Goal: Find specific page/section: Find specific page/section

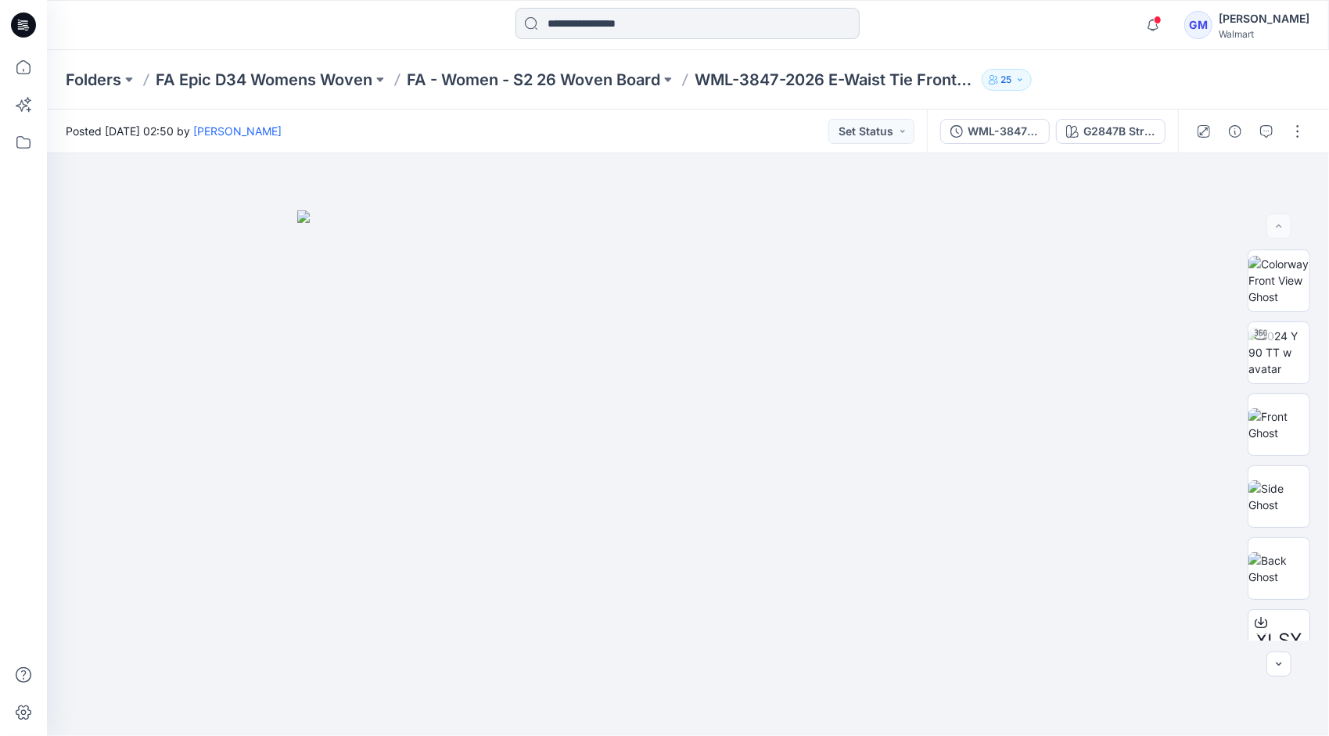
click at [614, 22] on input at bounding box center [688, 23] width 344 height 31
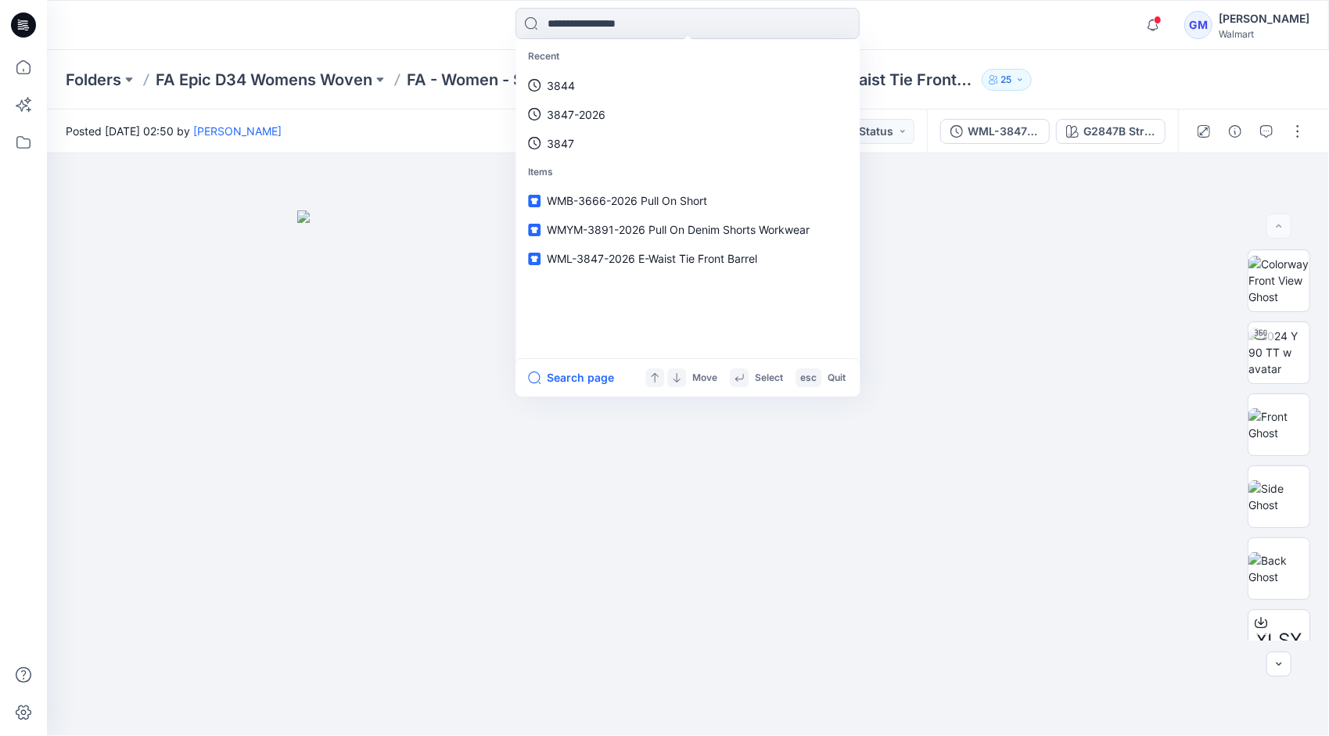
paste input "********"
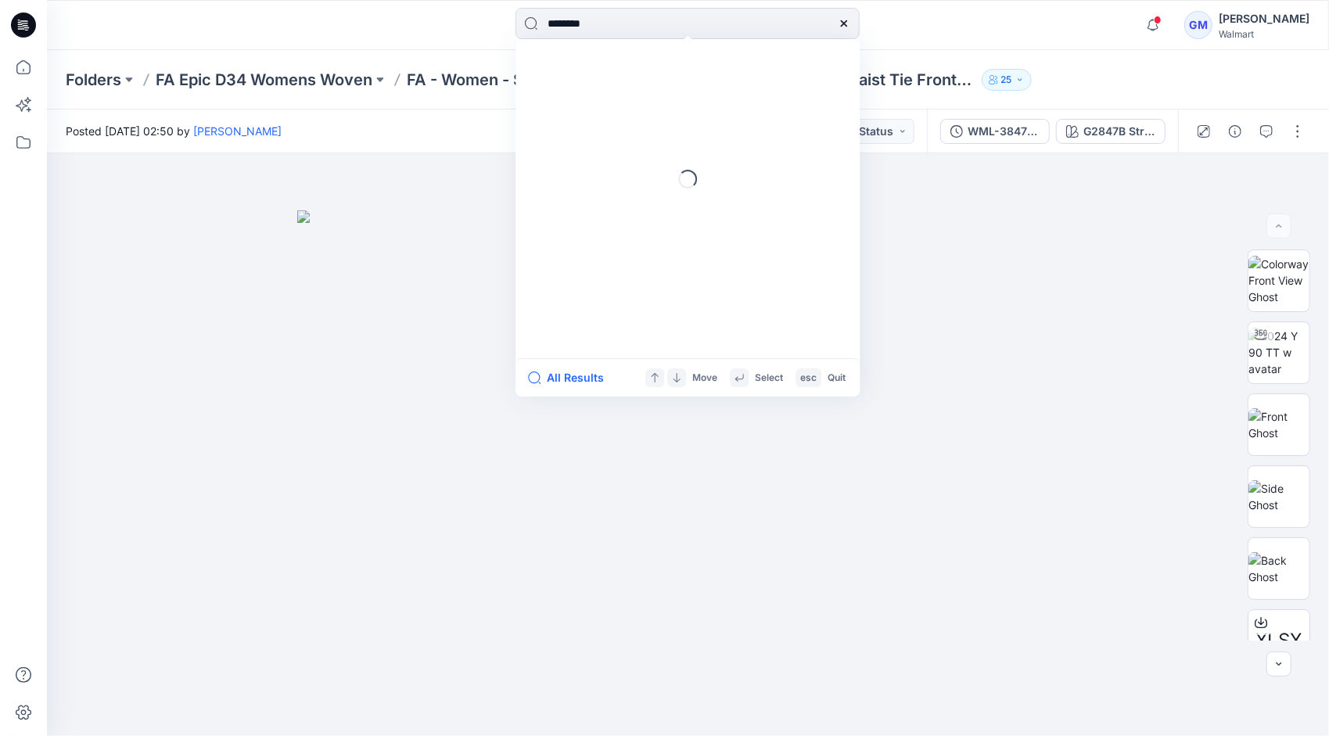
type input "********"
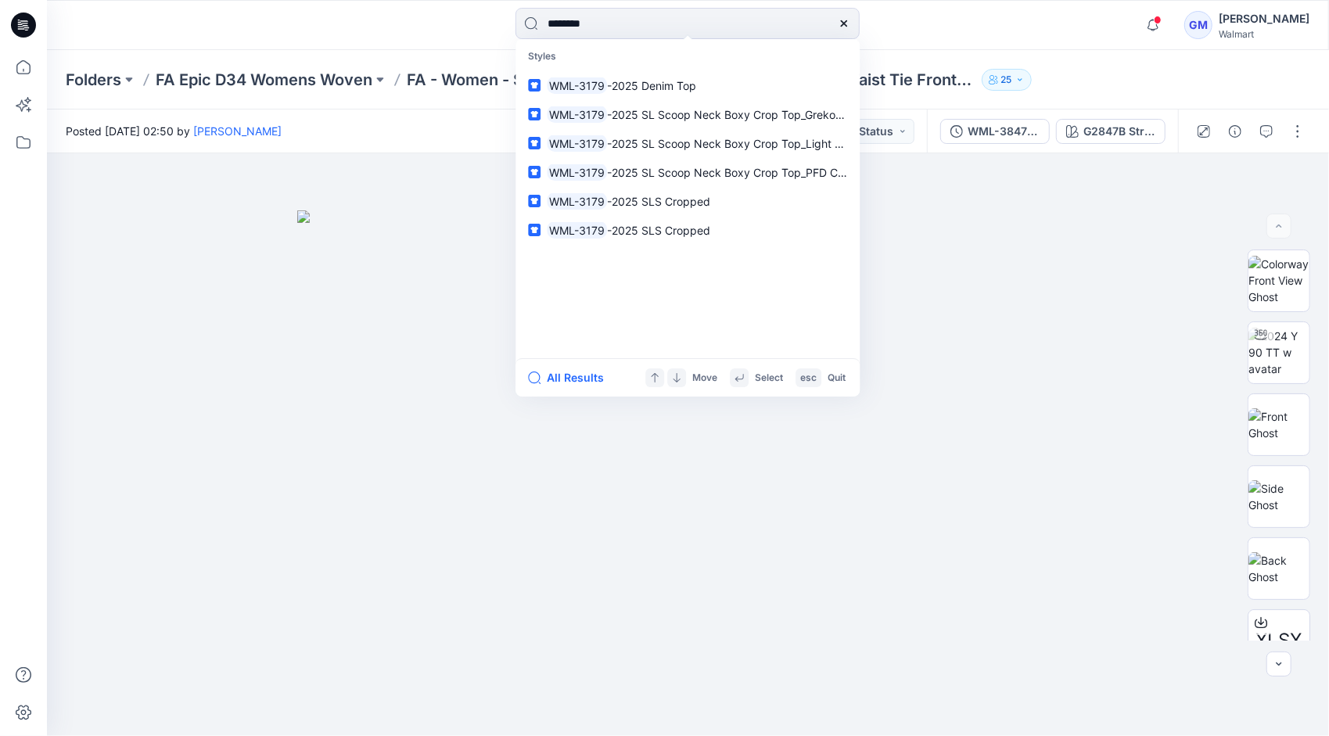
click at [585, 377] on button "All Results" at bounding box center [571, 378] width 86 height 19
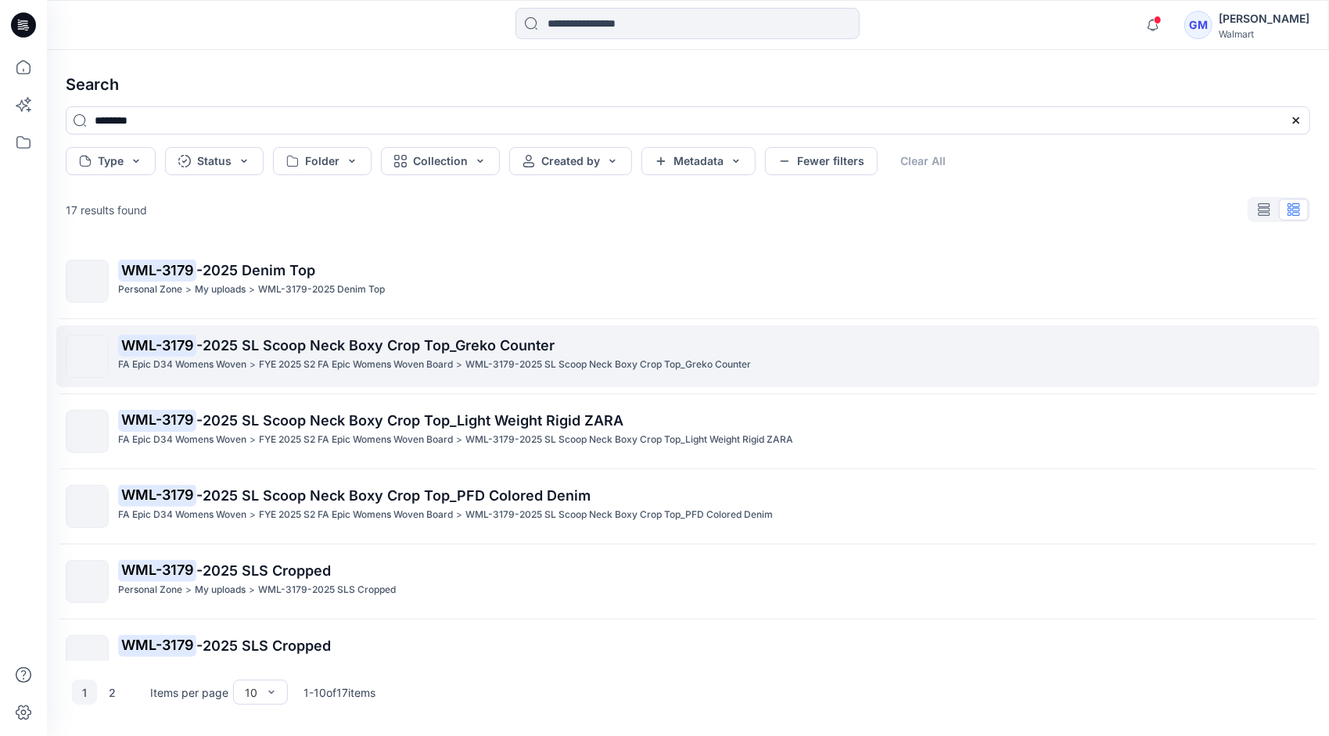
click at [338, 372] on p "FYE 2025 S2 FA Epic Womens Woven Board" at bounding box center [356, 365] width 194 height 16
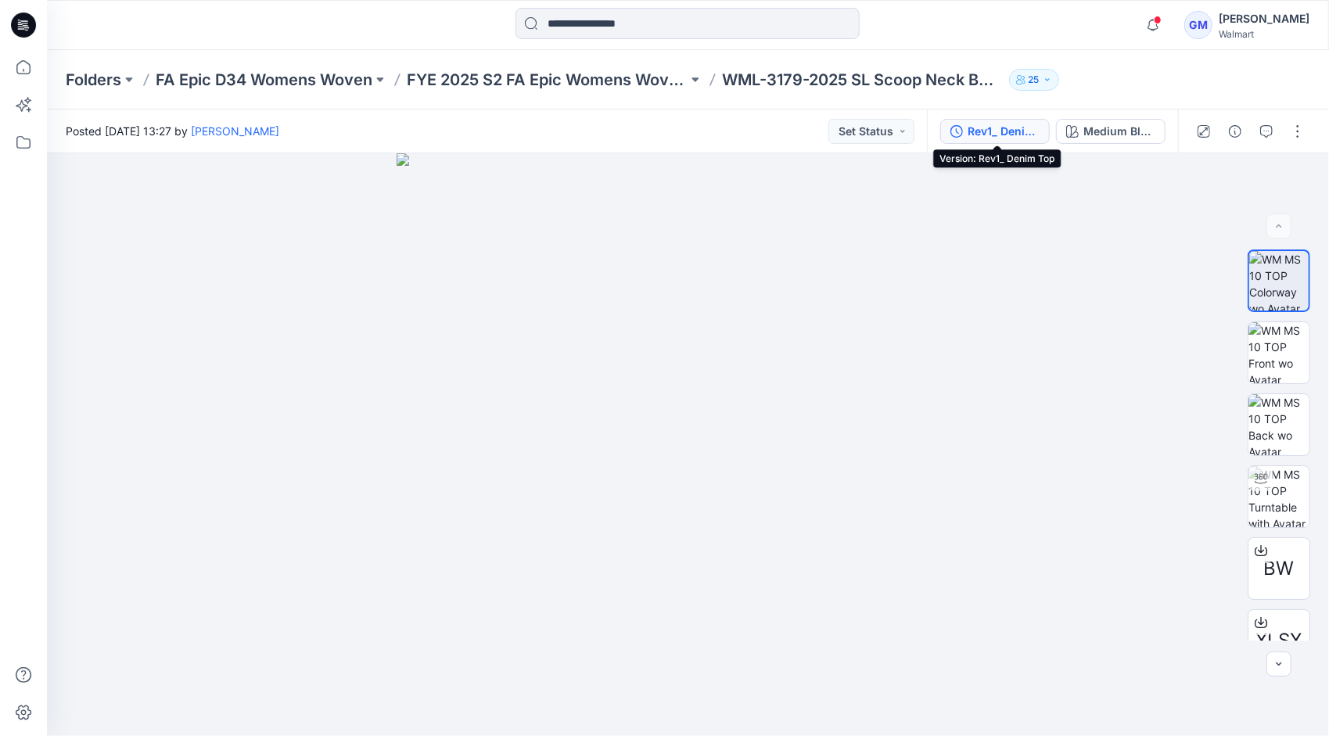
click at [758, 133] on div "Rev1_ Denim Top" at bounding box center [1004, 131] width 72 height 17
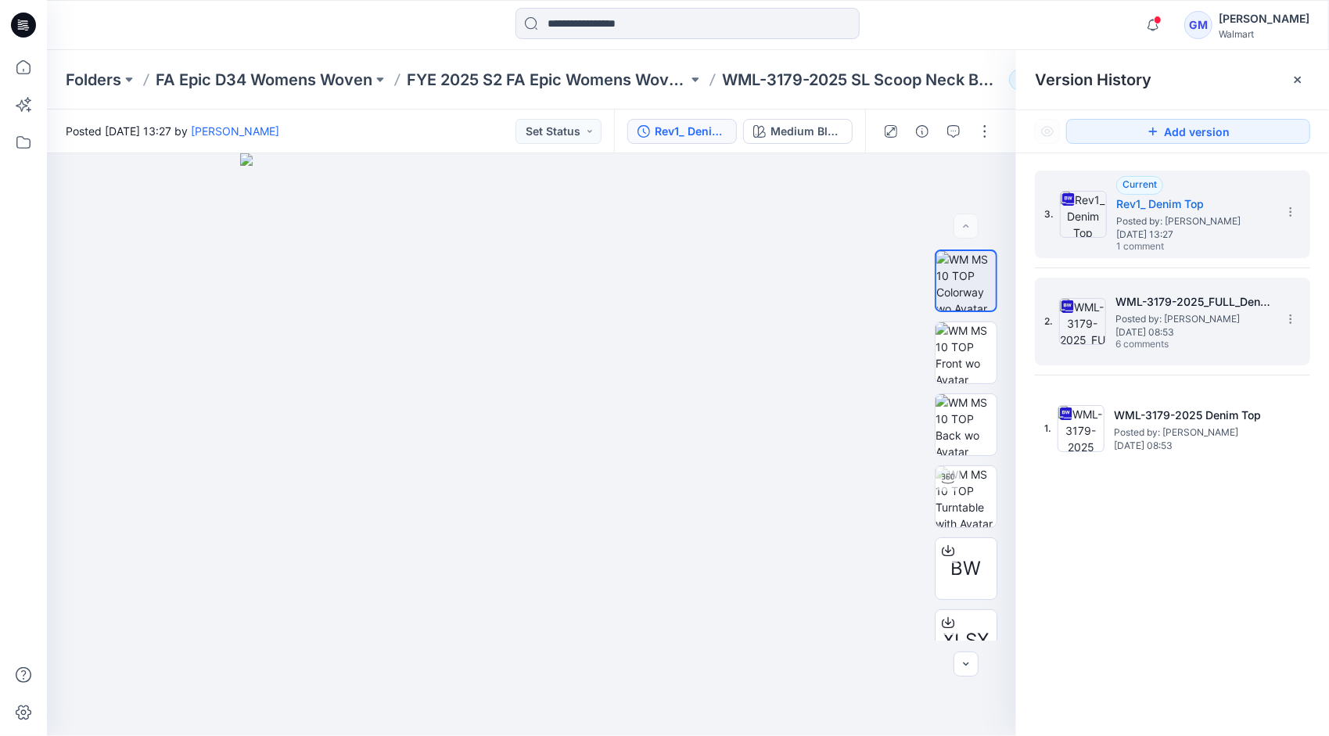
click at [758, 327] on span "[DATE] 08:53" at bounding box center [1194, 332] width 156 height 11
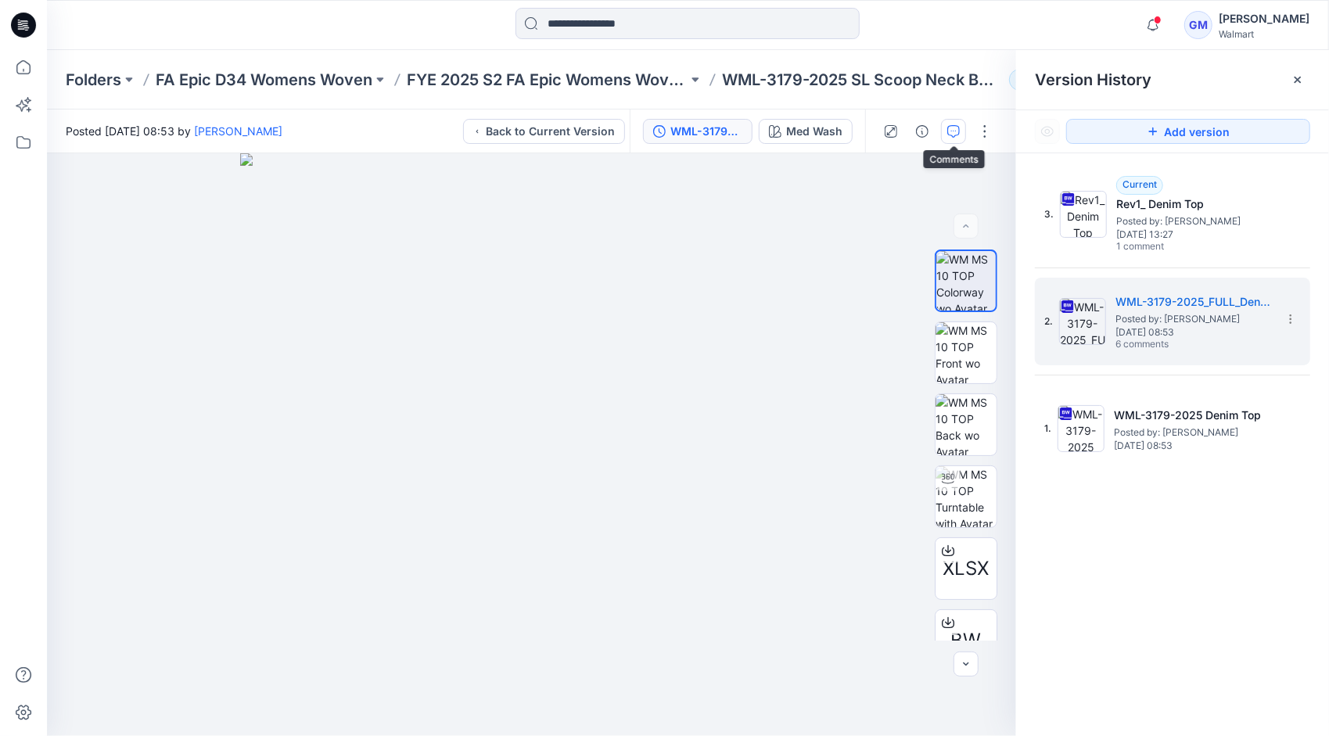
click at [758, 126] on button "button" at bounding box center [953, 131] width 25 height 25
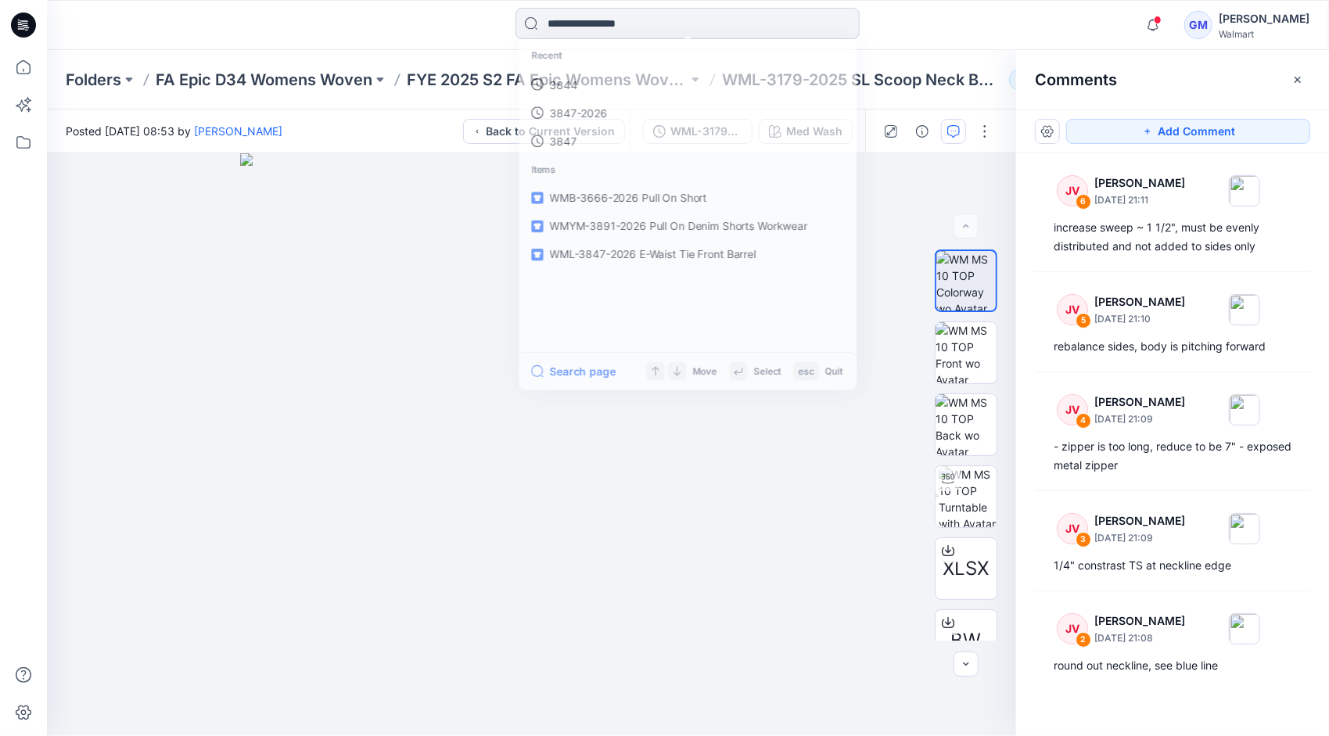
click at [631, 24] on input at bounding box center [688, 23] width 344 height 31
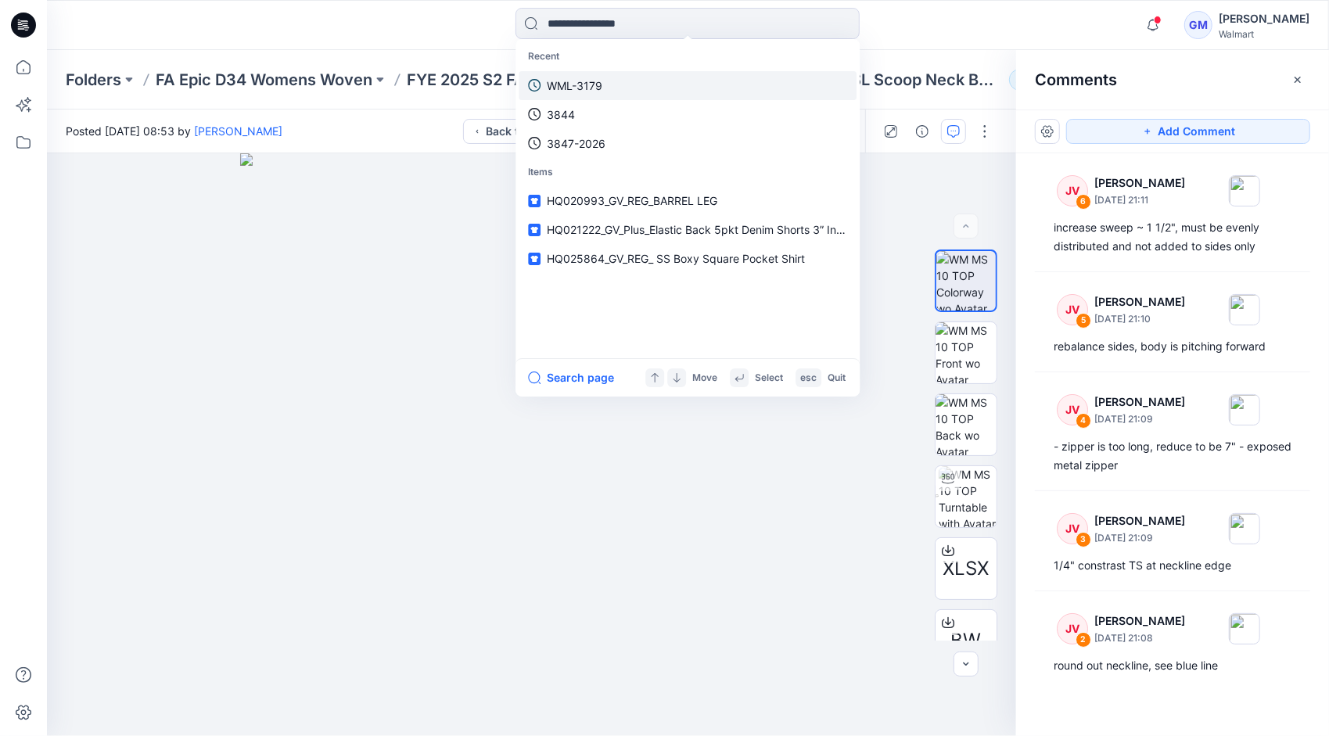
click at [615, 76] on link "WML-3179" at bounding box center [688, 85] width 338 height 29
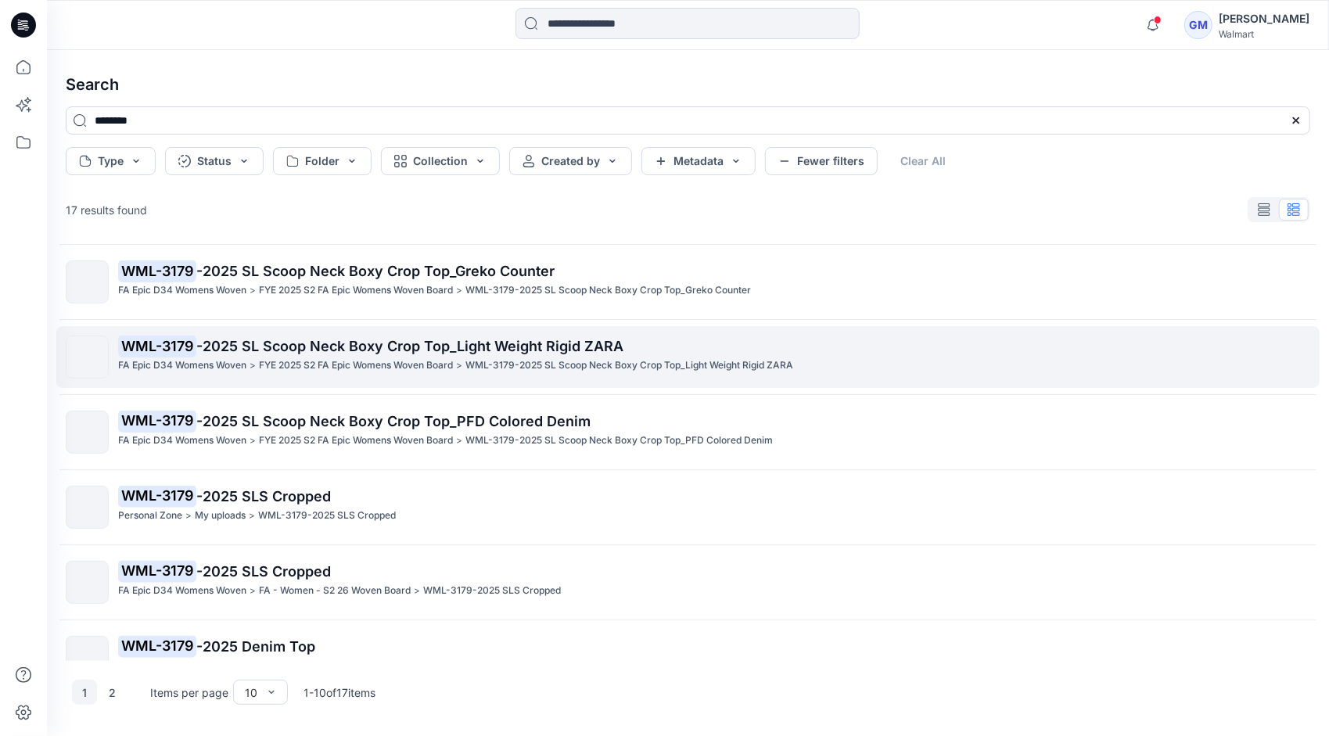
scroll to position [313, 0]
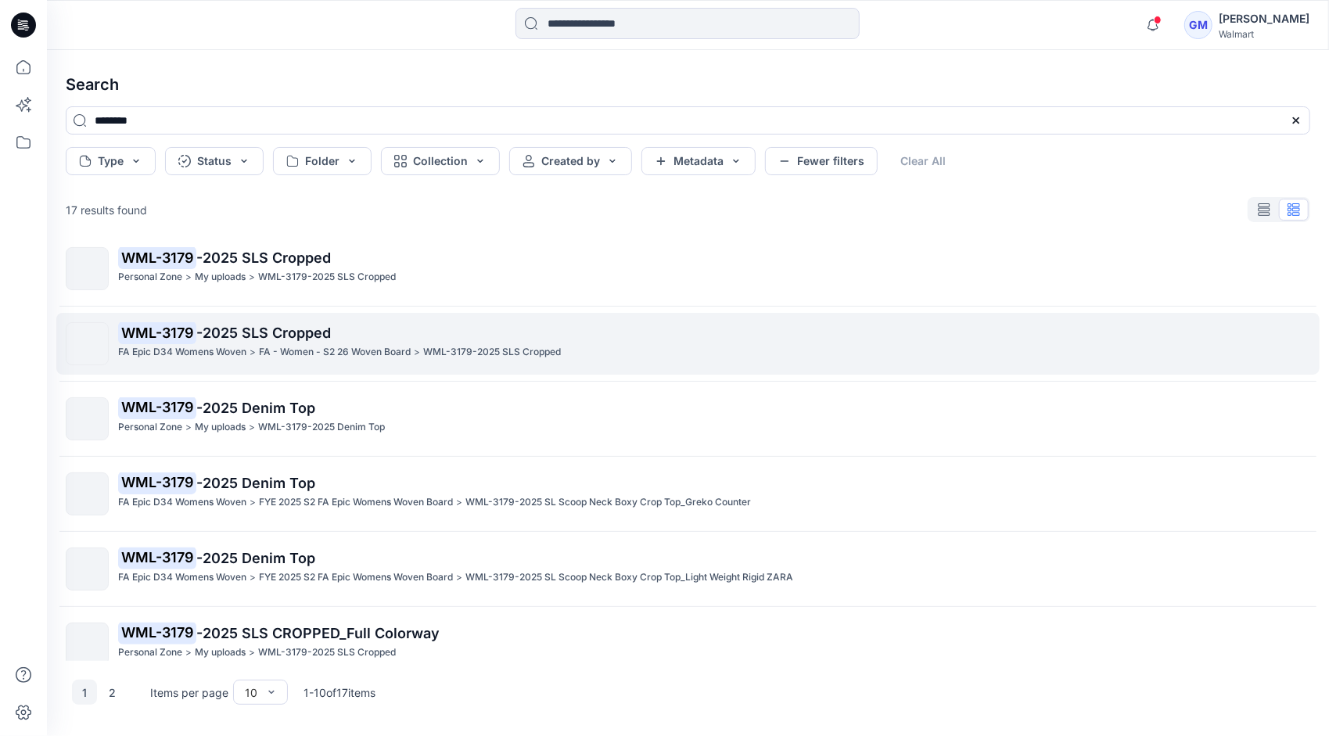
click at [375, 354] on p "FA - Women - S2 26 Woven Board" at bounding box center [335, 352] width 152 height 16
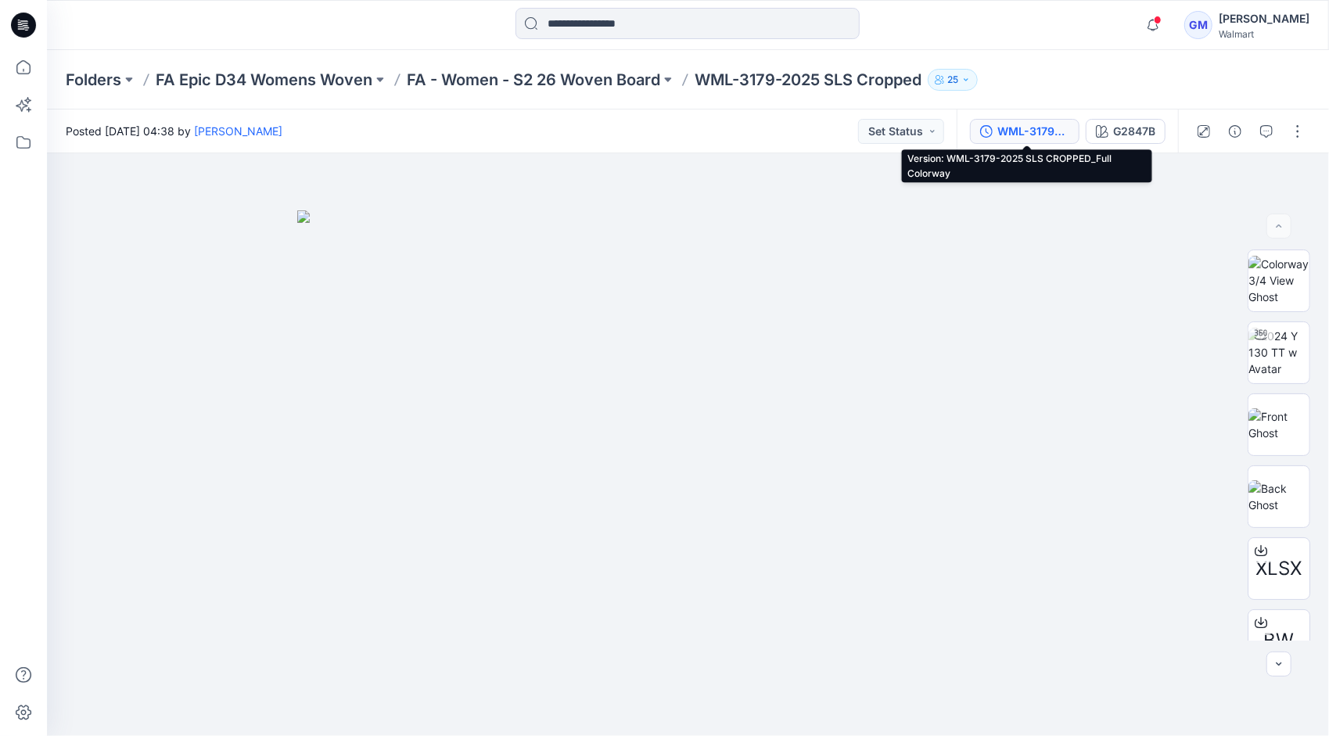
click at [758, 133] on div "WML-3179-2025 SLS CROPPED_Full Colorway" at bounding box center [1034, 131] width 72 height 17
